Goal: Book appointment/travel/reservation

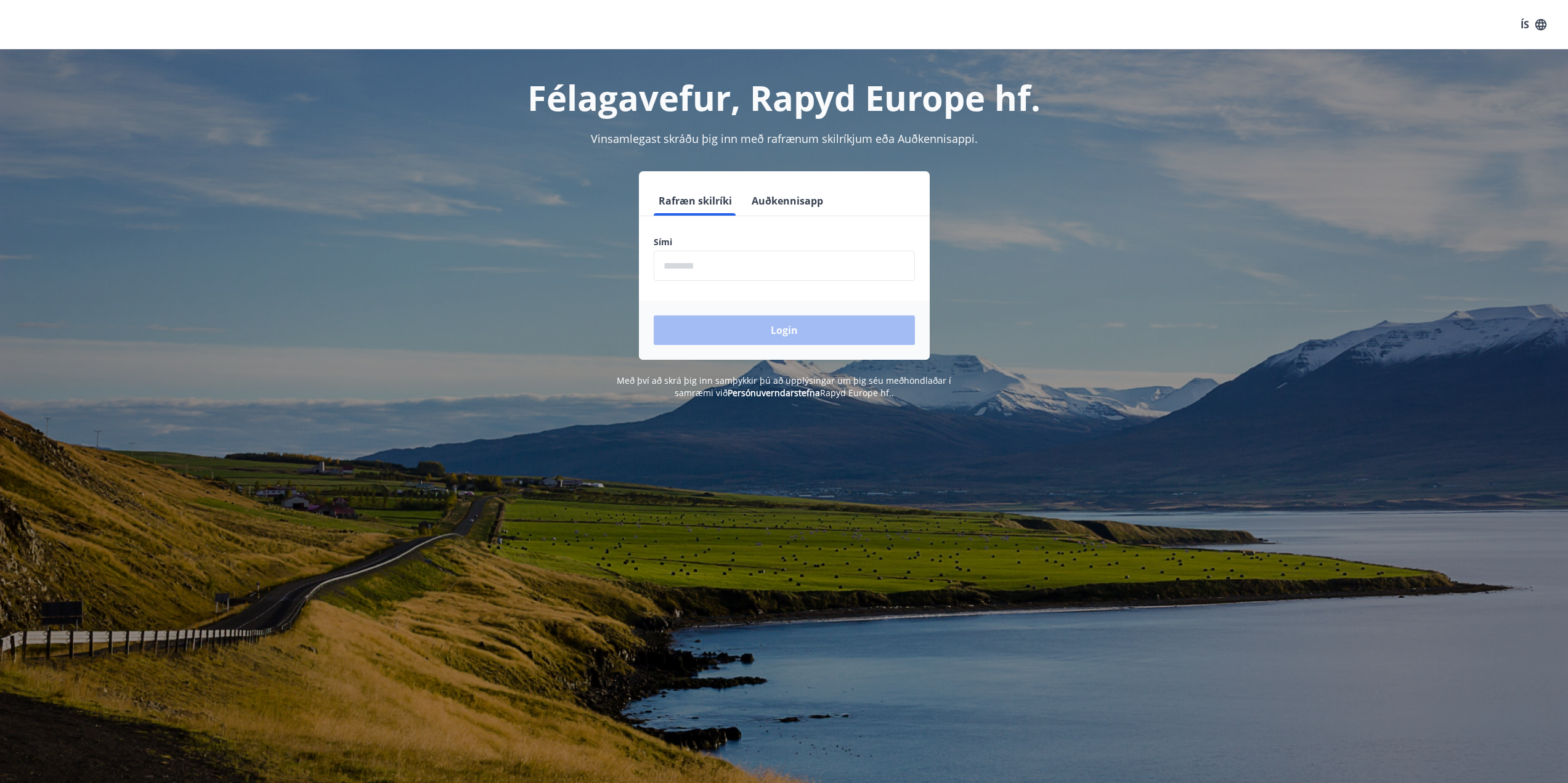
drag, startPoint x: 676, startPoint y: 249, endPoint x: 680, endPoint y: 271, distance: 22.4
click at [677, 250] on div "Sími ​" at bounding box center [784, 258] width 261 height 45
click at [683, 264] on input "phone" at bounding box center [784, 265] width 261 height 30
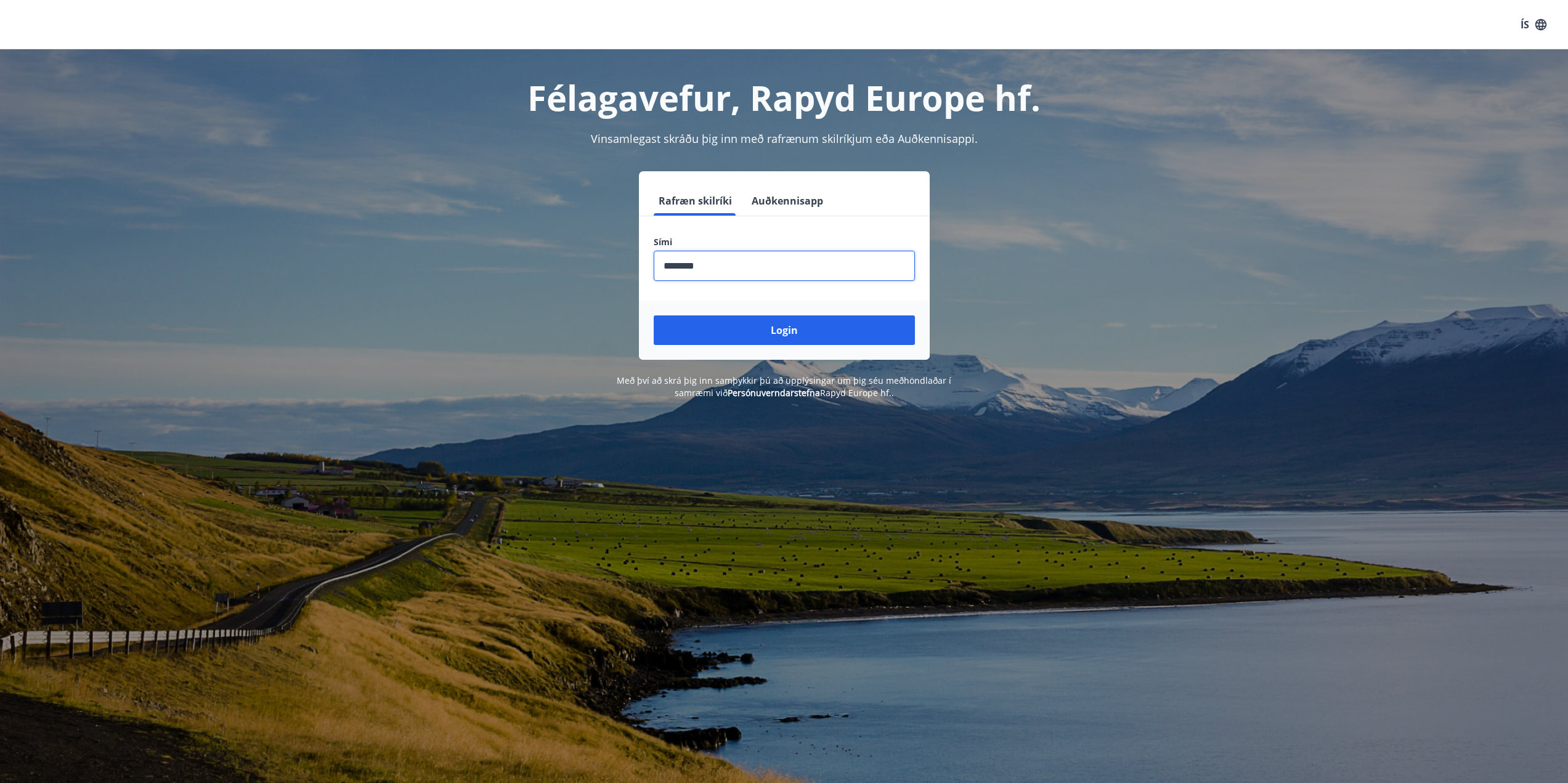
type input "********"
click at [779, 329] on button "Login" at bounding box center [784, 330] width 261 height 29
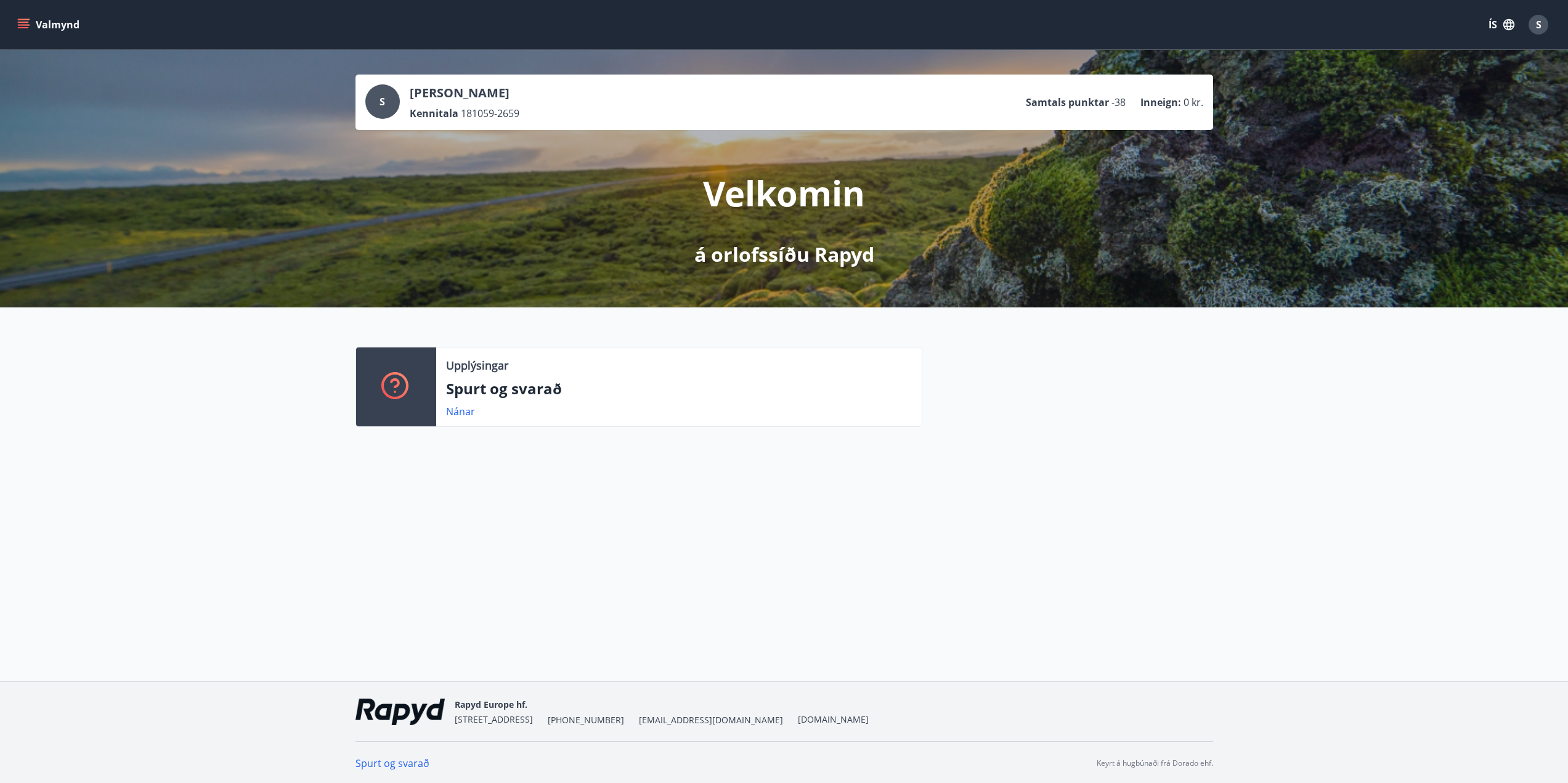
scroll to position [2, 0]
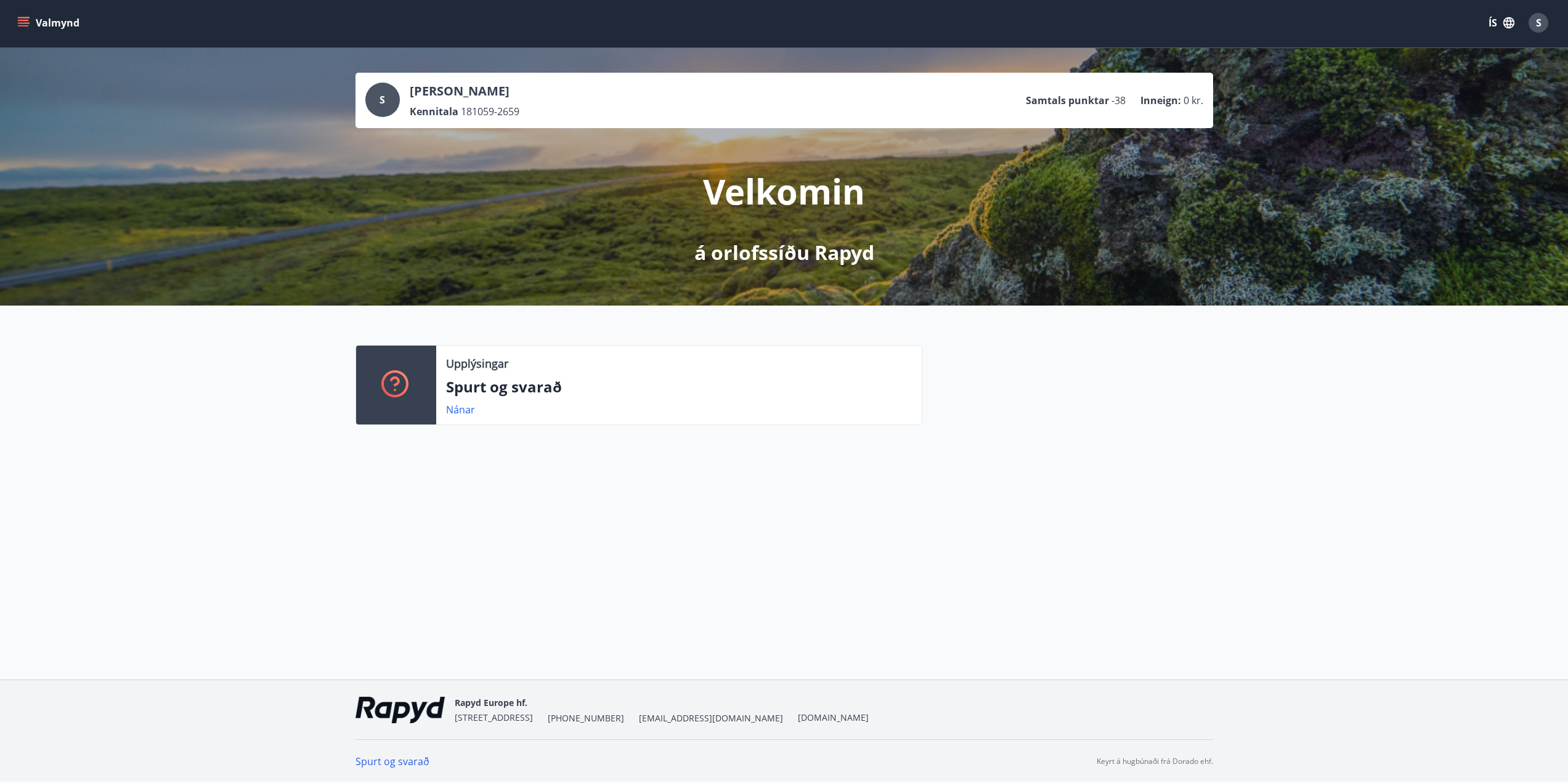
click at [16, 20] on button "Valmynd" at bounding box center [49, 23] width 70 height 22
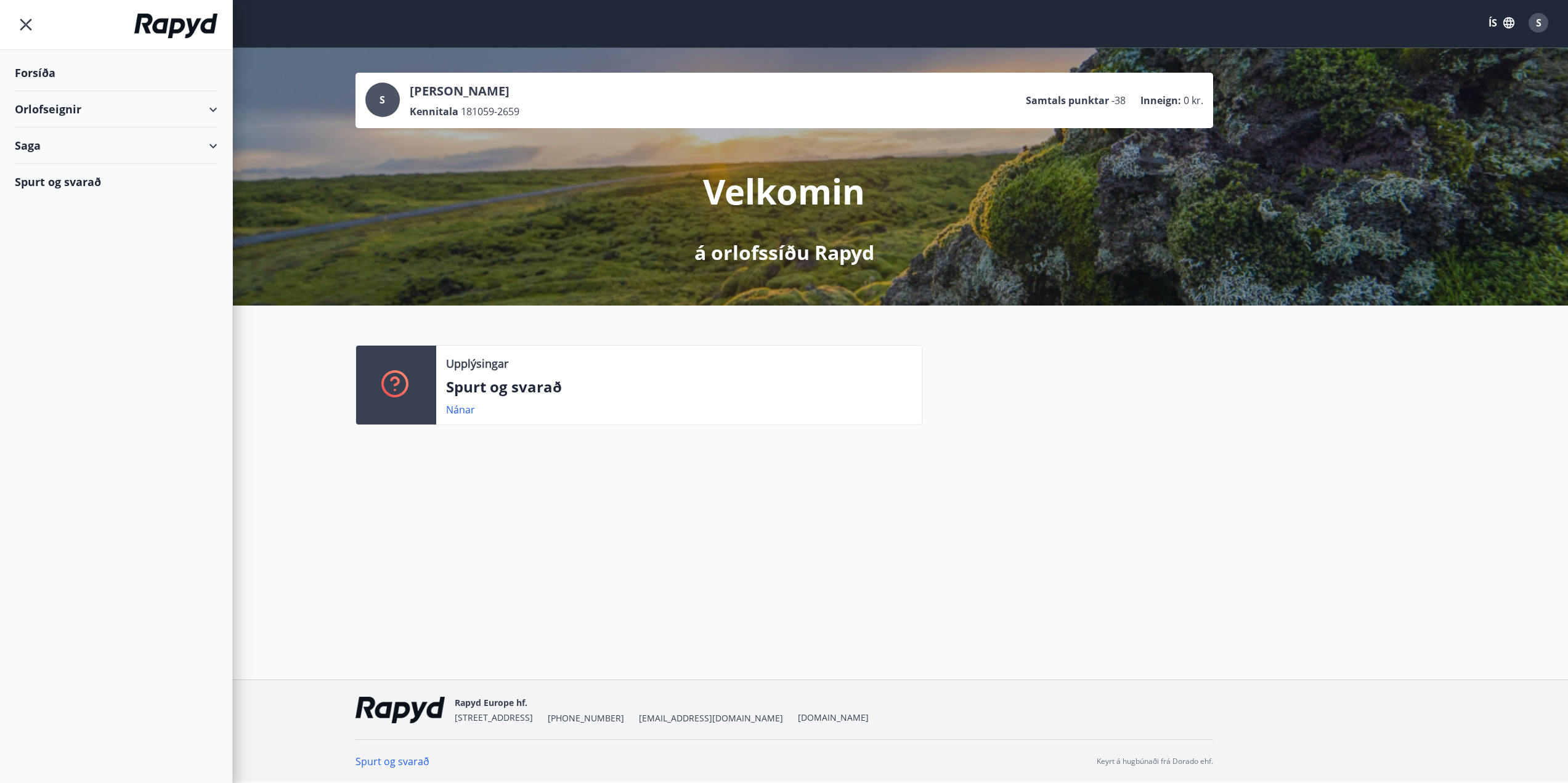
click at [70, 109] on div "Orlofseignir" at bounding box center [116, 109] width 203 height 36
click at [70, 167] on div "Bókunardagatal" at bounding box center [116, 166] width 183 height 26
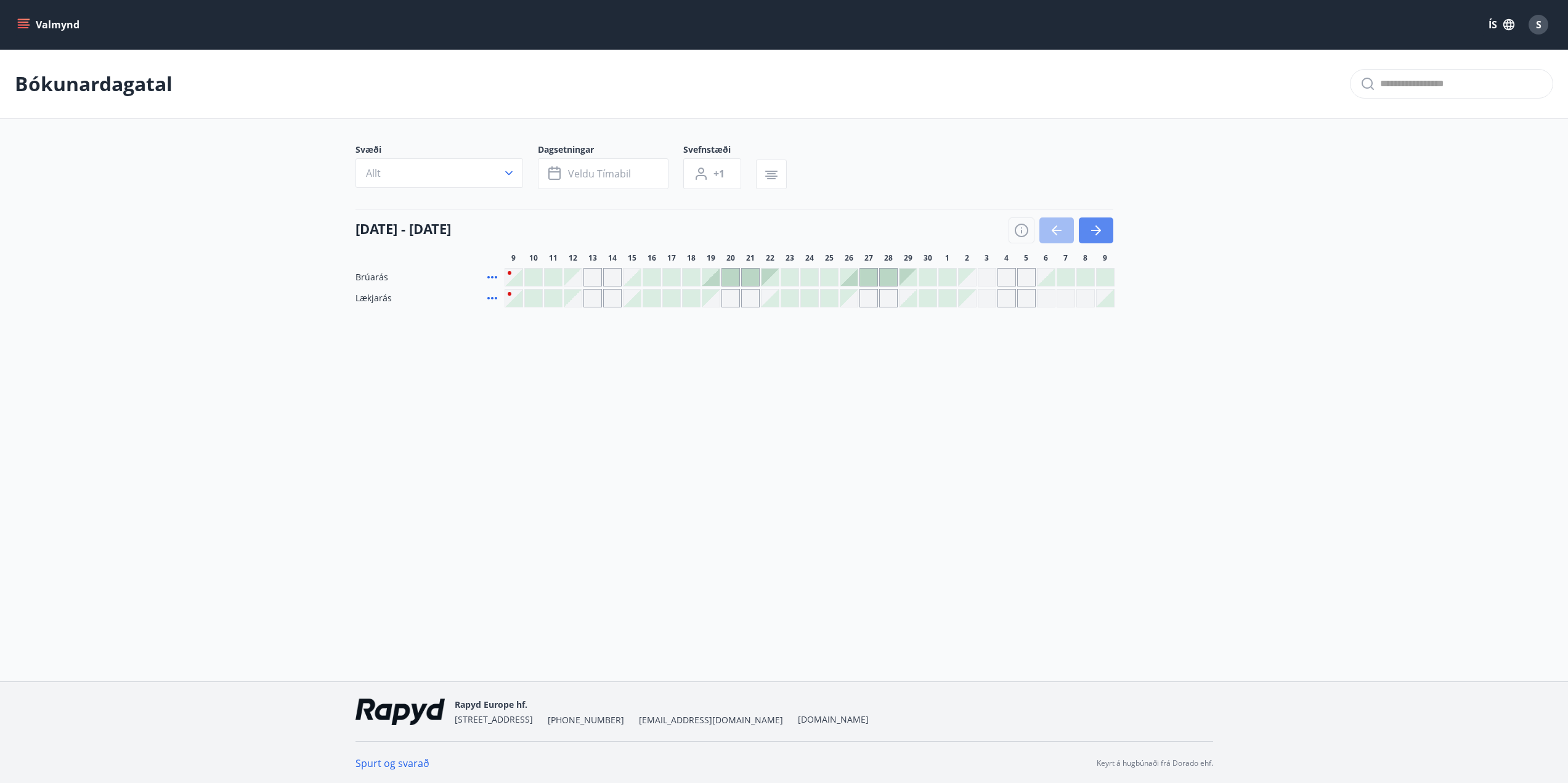
click at [1102, 222] on button "button" at bounding box center [1096, 230] width 35 height 26
click at [1099, 224] on icon "button" at bounding box center [1096, 230] width 15 height 15
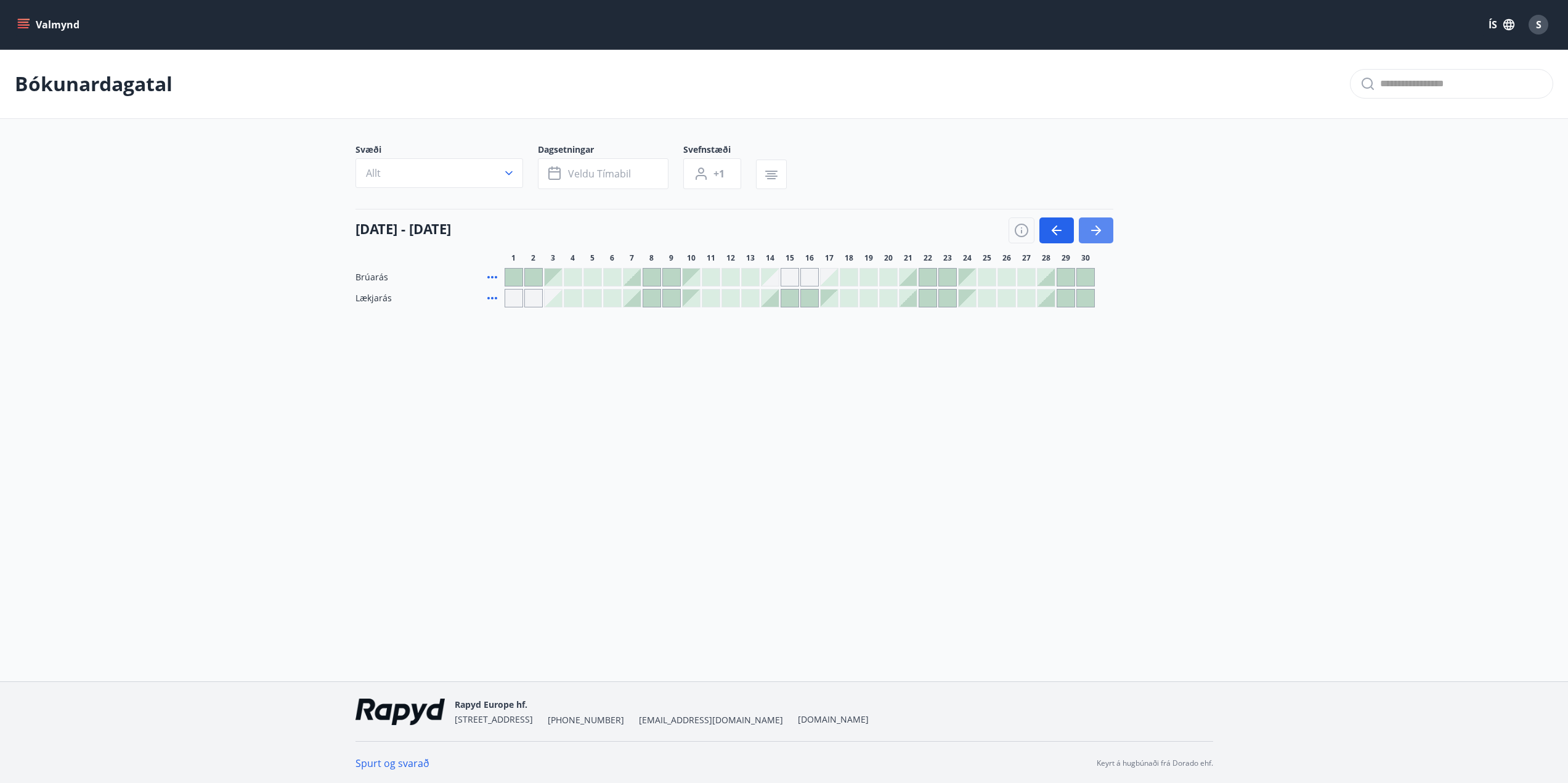
click at [1098, 224] on icon "button" at bounding box center [1096, 230] width 15 height 15
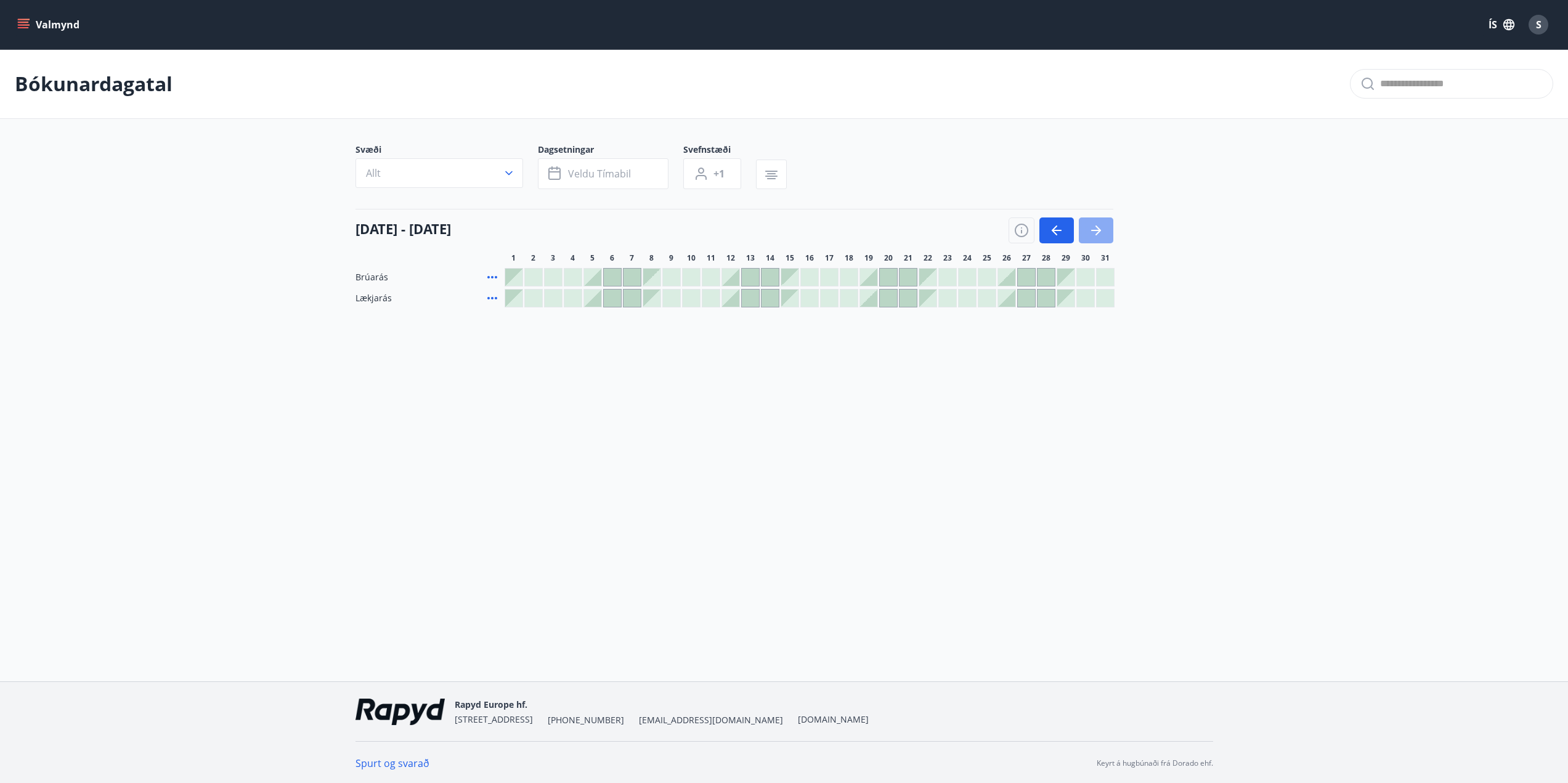
click at [1098, 224] on icon "button" at bounding box center [1096, 230] width 15 height 15
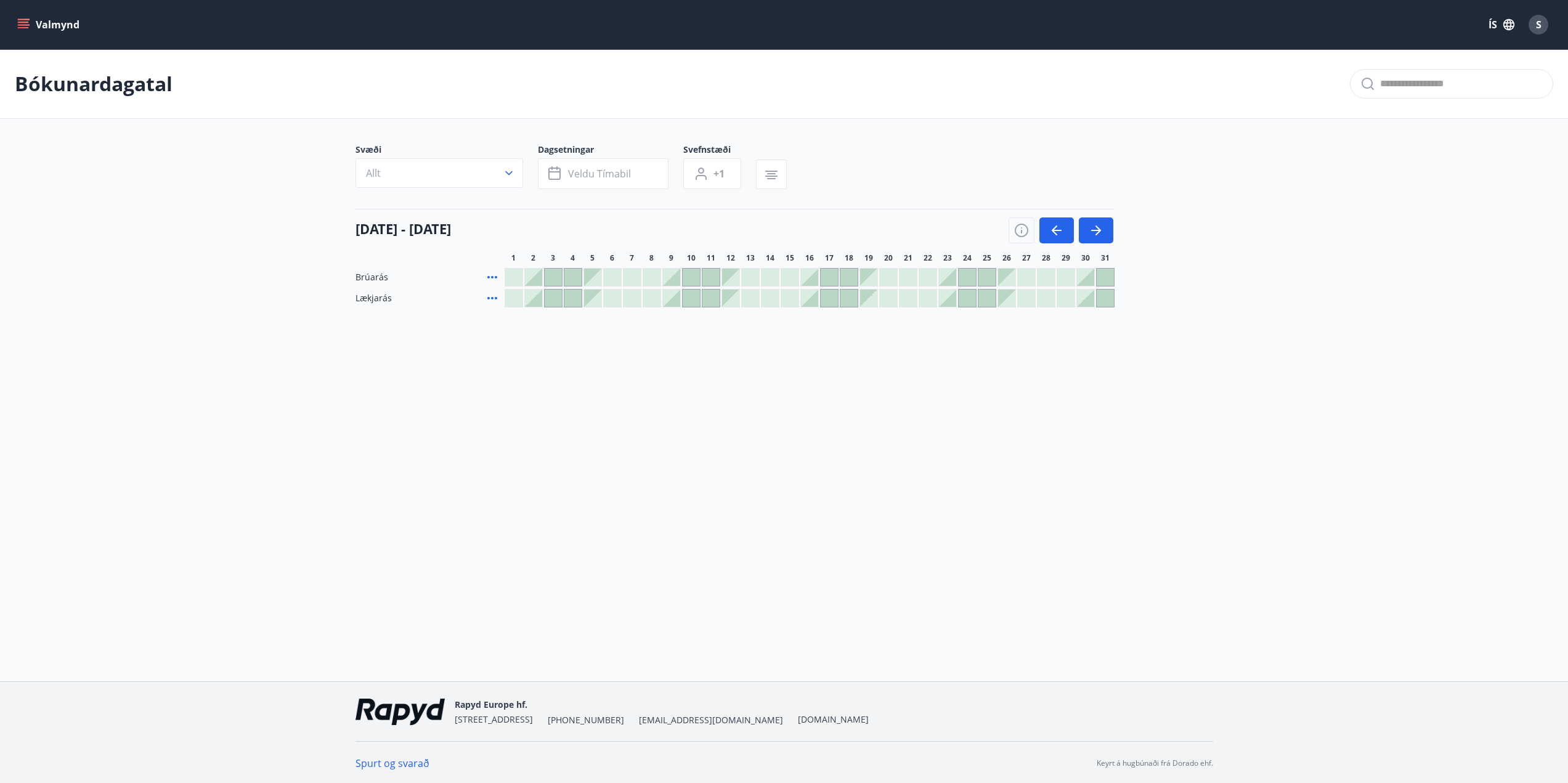
click at [1101, 292] on div at bounding box center [1105, 298] width 17 height 17
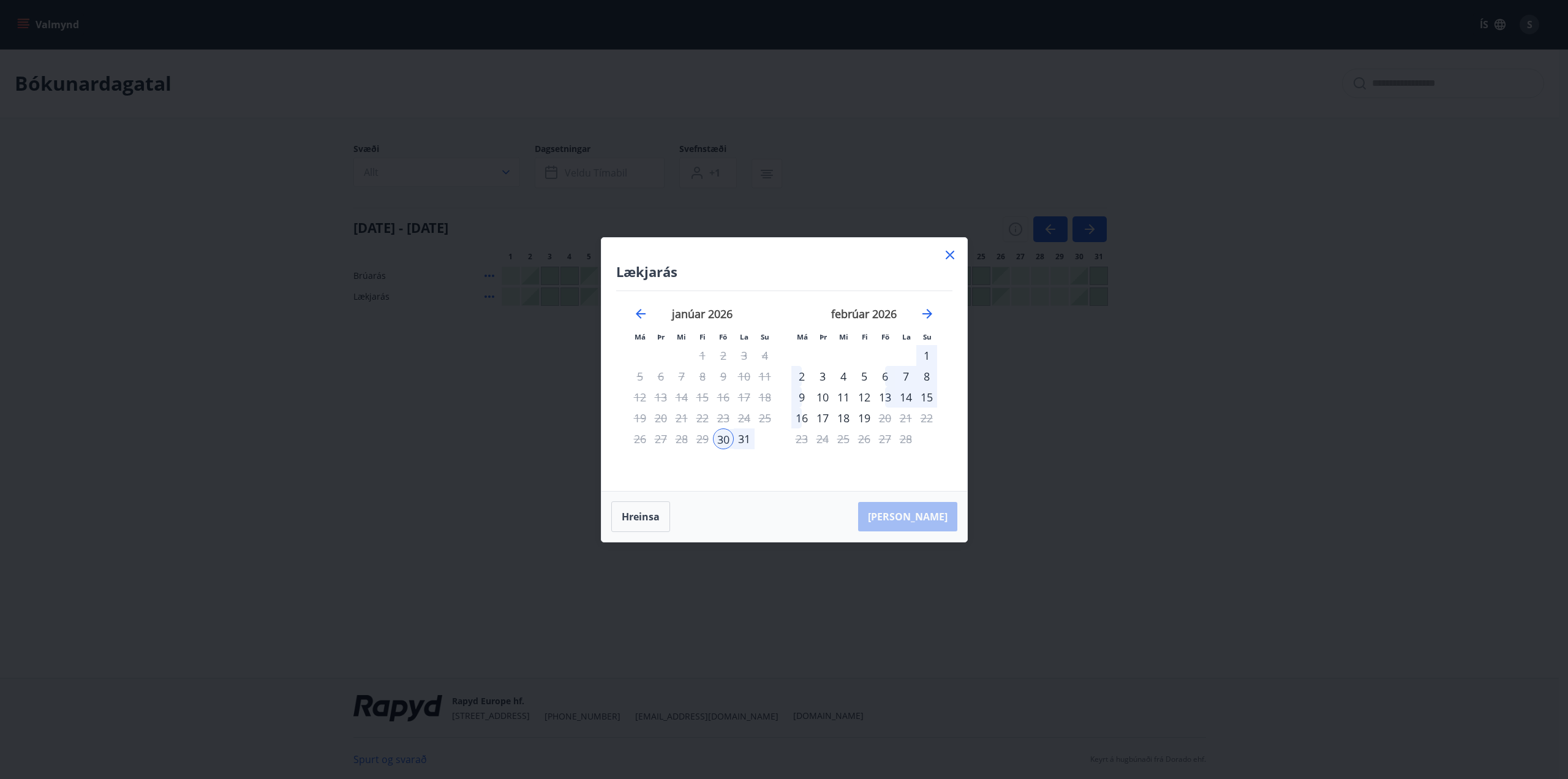
click at [727, 436] on div "30" at bounding box center [723, 439] width 21 height 21
click at [750, 438] on div "31" at bounding box center [744, 439] width 21 height 21
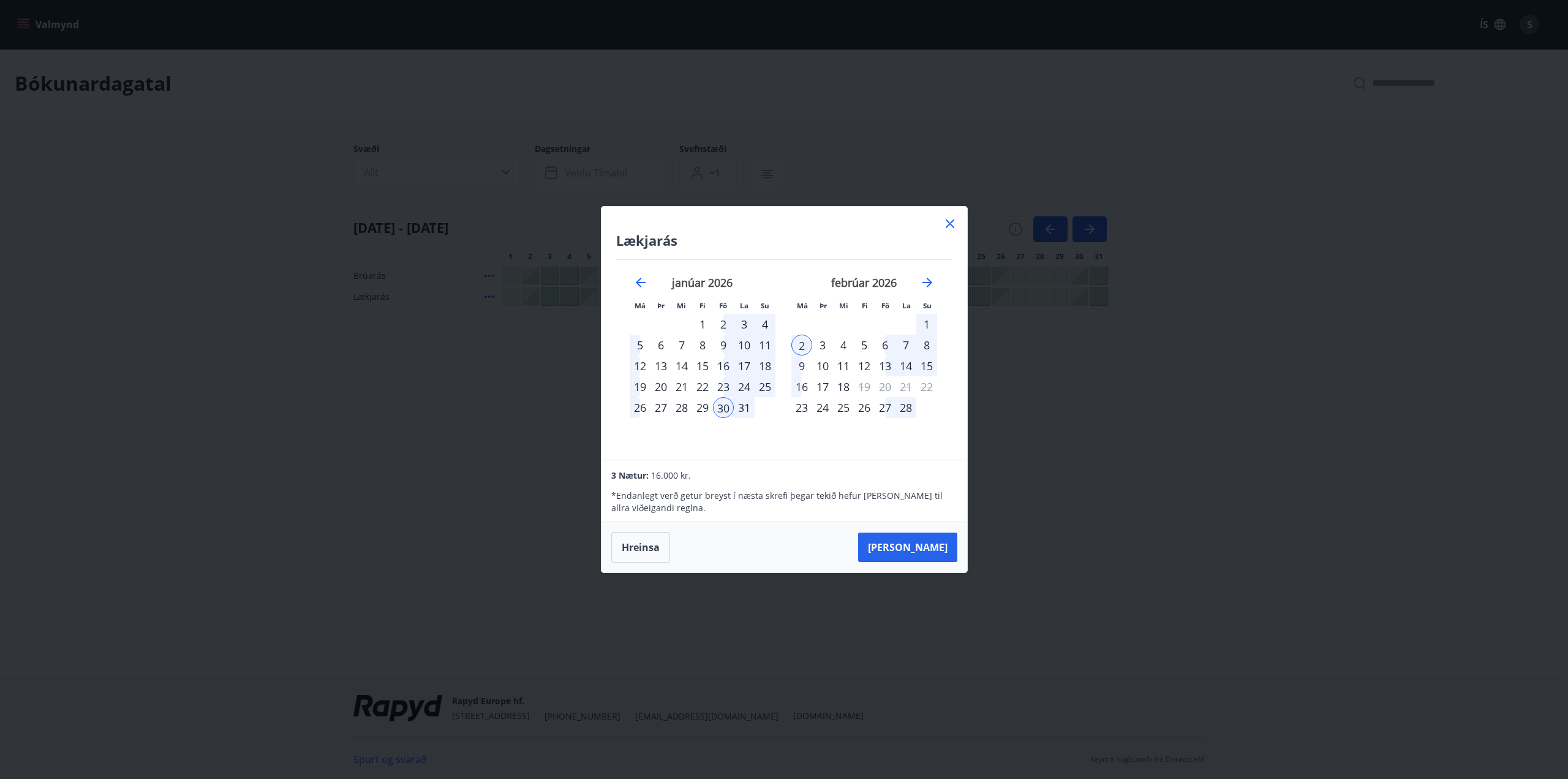
click at [804, 343] on div "2" at bounding box center [802, 345] width 21 height 21
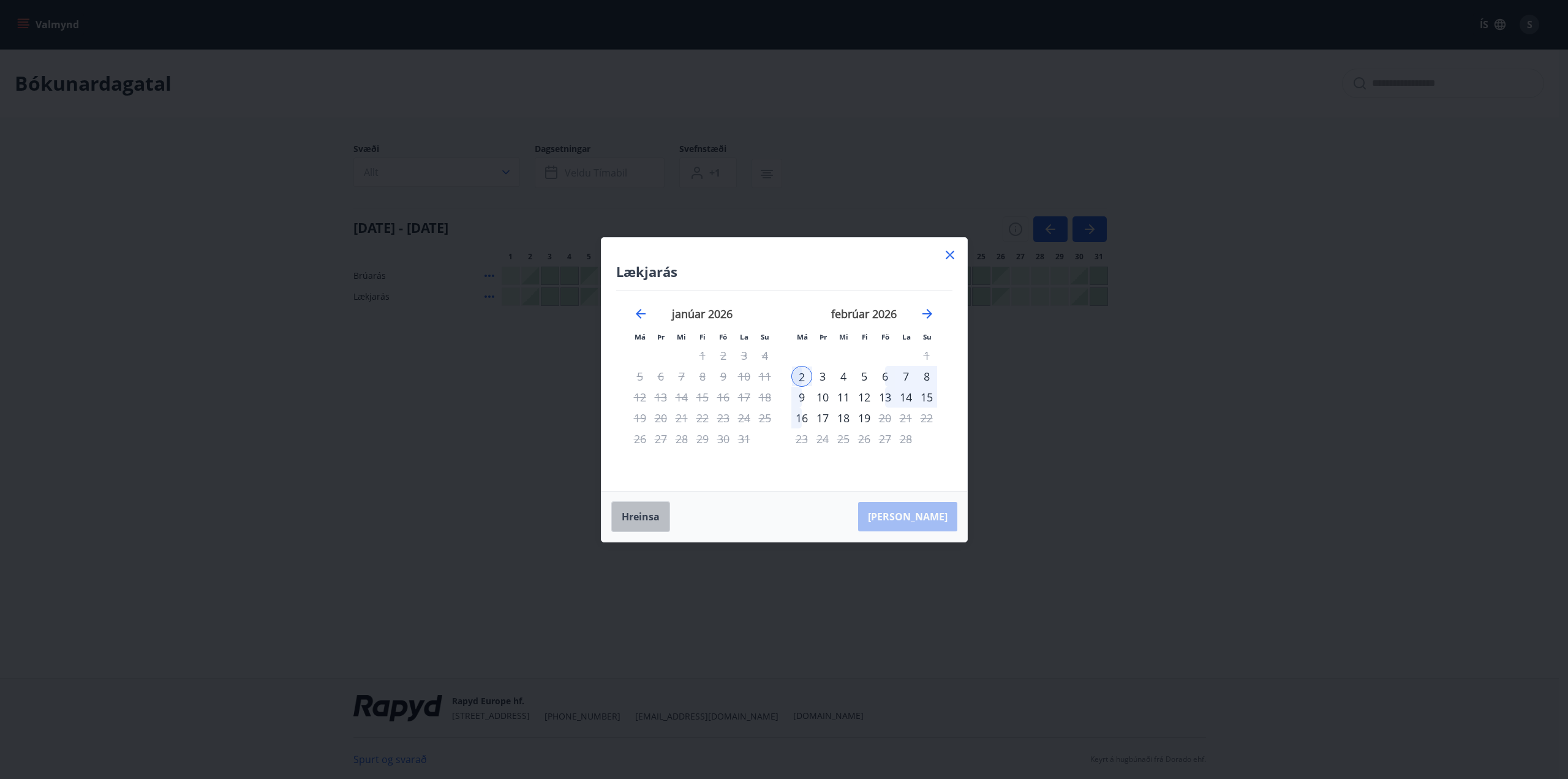
click at [631, 508] on button "Hreinsa" at bounding box center [640, 517] width 59 height 30
click at [724, 440] on div "30" at bounding box center [723, 439] width 21 height 21
click at [744, 438] on div "31" at bounding box center [744, 439] width 21 height 21
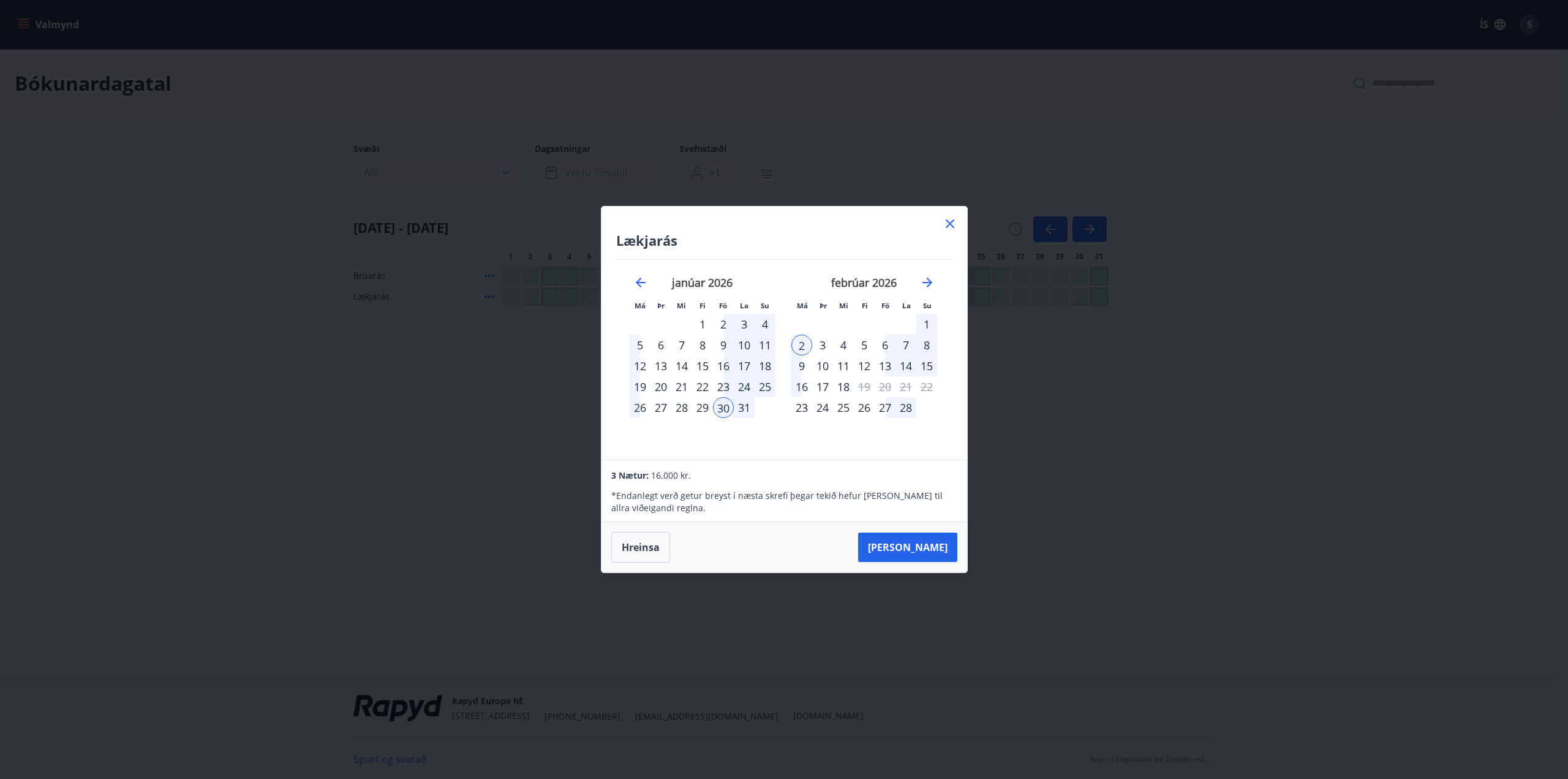
click at [950, 225] on icon at bounding box center [950, 223] width 15 height 15
